Goal: Transaction & Acquisition: Download file/media

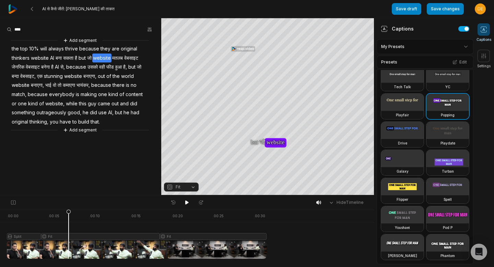
scroll to position [92, 0]
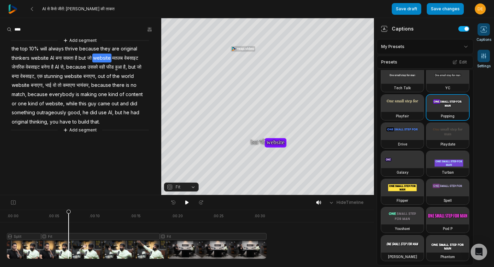
click at [485, 60] on span at bounding box center [484, 56] width 12 height 12
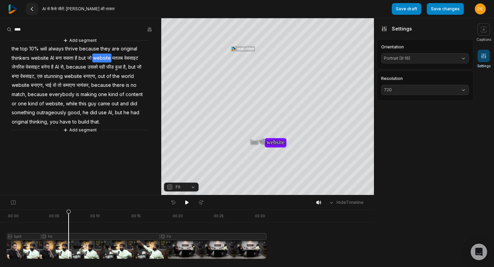
click at [35, 12] on button at bounding box center [32, 9] width 12 height 12
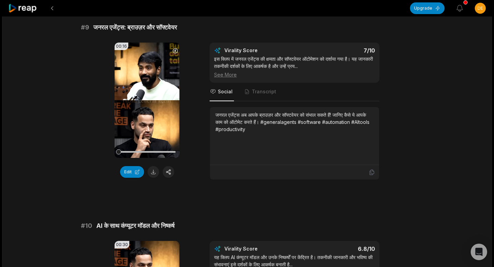
scroll to position [1621, 0]
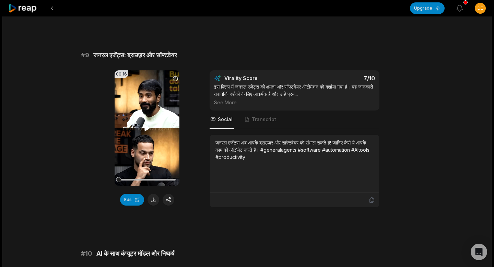
click at [144, 128] on icon at bounding box center [147, 128] width 8 height 8
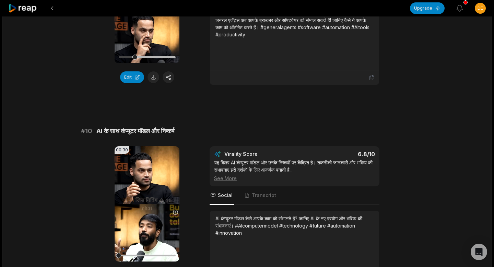
scroll to position [1811, 0]
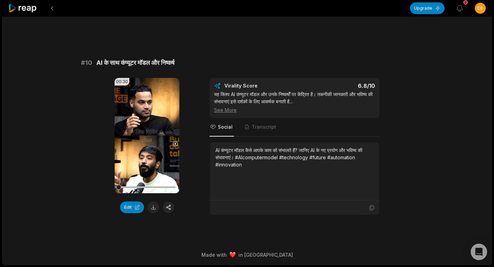
click at [144, 128] on video "Your browser does not support mp4 format." at bounding box center [147, 135] width 65 height 115
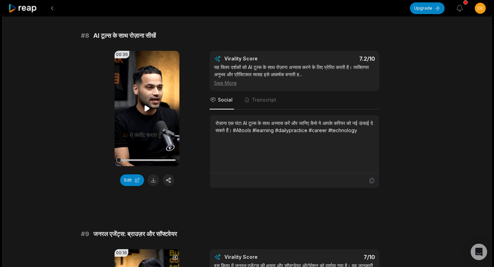
scroll to position [1441, 0]
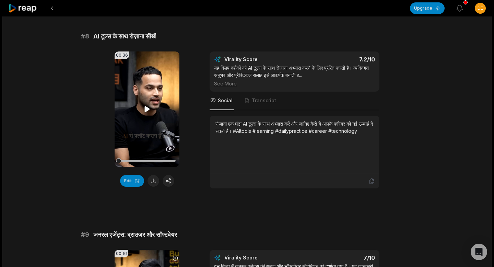
click at [149, 97] on video "Your browser does not support mp4 format." at bounding box center [147, 108] width 65 height 115
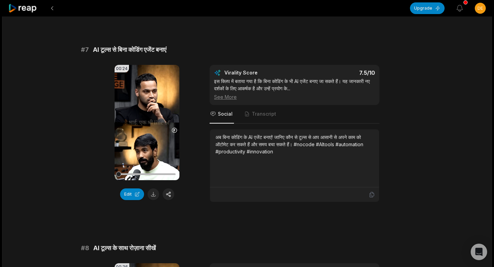
scroll to position [1229, 0]
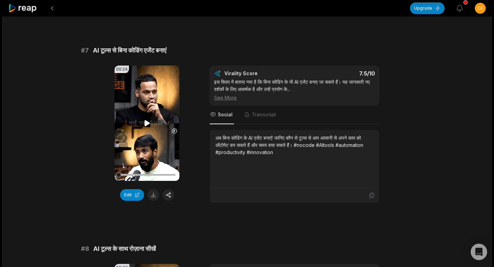
click at [144, 116] on video "Your browser does not support mp4 format." at bounding box center [147, 123] width 65 height 115
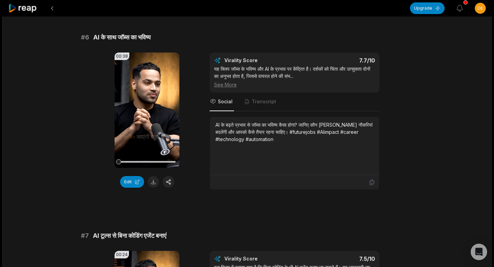
scroll to position [1029, 0]
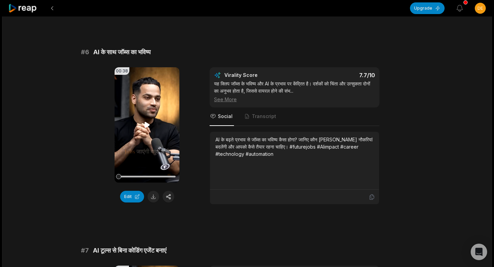
click at [144, 116] on video "Your browser does not support mp4 format." at bounding box center [147, 124] width 65 height 115
click at [138, 133] on video "Your browser does not support mp4 format." at bounding box center [147, 124] width 65 height 115
drag, startPoint x: 133, startPoint y: 175, endPoint x: 108, endPoint y: 175, distance: 24.4
click at [108, 175] on div "00:38 Your browser does not support mp4 format. Edit Virality Score 7.7 /10 यह …" at bounding box center [247, 135] width 332 height 137
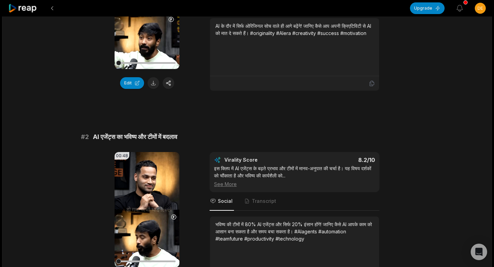
scroll to position [0, 0]
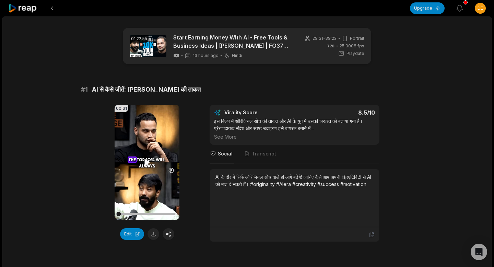
click at [149, 150] on video "Your browser does not support mp4 format." at bounding box center [147, 162] width 65 height 115
click at [151, 164] on icon at bounding box center [147, 162] width 8 height 8
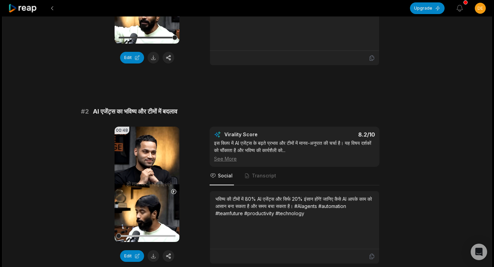
scroll to position [209, 0]
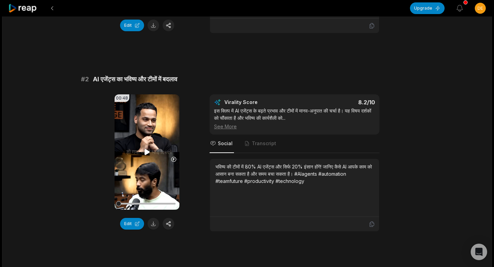
click at [150, 152] on icon at bounding box center [147, 152] width 8 height 8
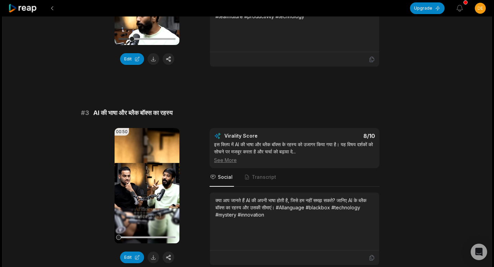
scroll to position [380, 0]
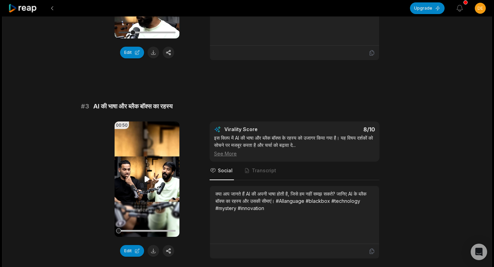
click at [148, 186] on video "Your browser does not support mp4 format." at bounding box center [147, 178] width 65 height 115
click at [229, 154] on div "See More" at bounding box center [294, 153] width 161 height 7
click at [155, 251] on button at bounding box center [154, 251] width 12 height 12
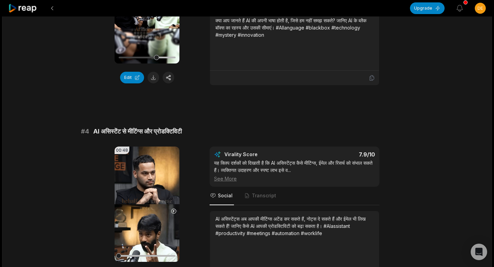
scroll to position [557, 0]
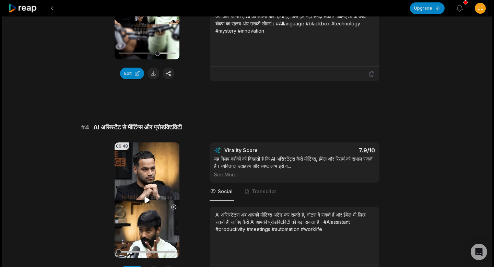
click at [148, 200] on icon at bounding box center [146, 200] width 5 height 6
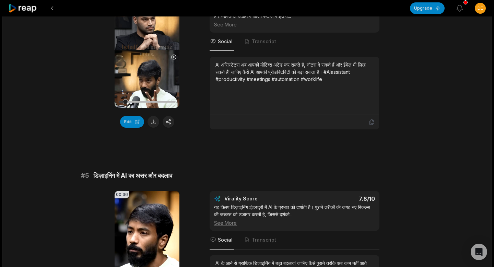
scroll to position [707, 0]
click at [147, 247] on icon at bounding box center [146, 248] width 5 height 6
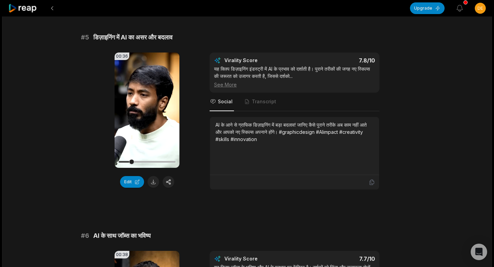
scroll to position [1023, 0]
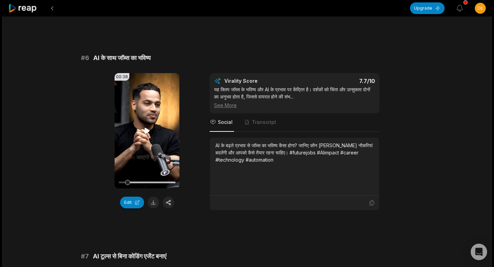
click at [148, 131] on icon at bounding box center [146, 131] width 5 height 6
drag, startPoint x: 131, startPoint y: 181, endPoint x: 97, endPoint y: 181, distance: 34.6
click at [97, 181] on div "00:38 Your browser does not support mp4 format. Edit Virality Score 7.7 /10 यह …" at bounding box center [247, 141] width 332 height 137
click at [156, 205] on button at bounding box center [154, 203] width 12 height 12
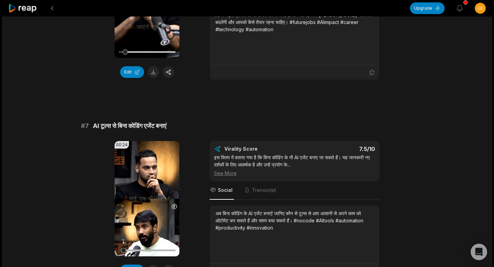
scroll to position [1230, 0]
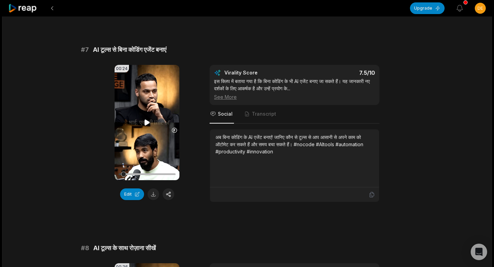
click at [144, 122] on icon at bounding box center [147, 122] width 8 height 8
drag, startPoint x: 140, startPoint y: 176, endPoint x: 92, endPoint y: 175, distance: 47.4
click at [93, 175] on div "00:24 Your browser does not support mp4 format. Edit Virality Score 7.5 /10 इस …" at bounding box center [247, 133] width 332 height 137
click at [152, 196] on button at bounding box center [154, 194] width 12 height 12
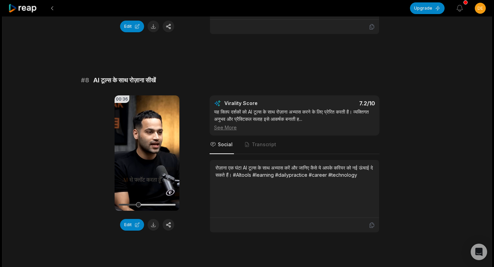
scroll to position [1400, 0]
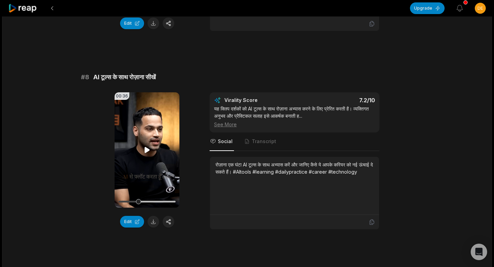
click at [148, 166] on video "Your browser does not support mp4 format." at bounding box center [147, 149] width 65 height 115
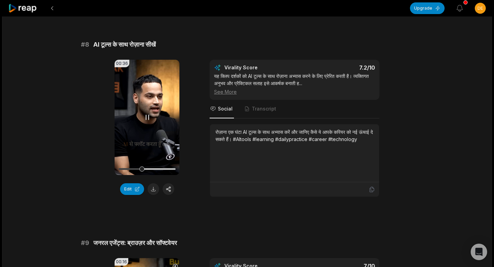
scroll to position [1439, 0]
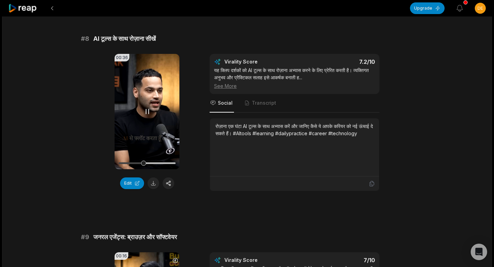
click at [151, 126] on video "Your browser does not support mp4 format." at bounding box center [147, 111] width 65 height 115
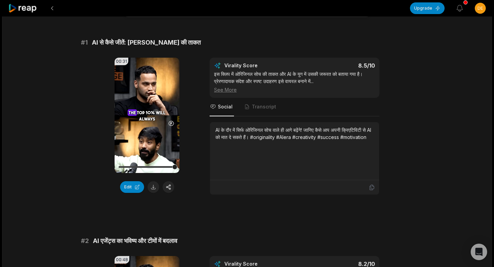
scroll to position [0, 0]
